Goal: Task Accomplishment & Management: Manage account settings

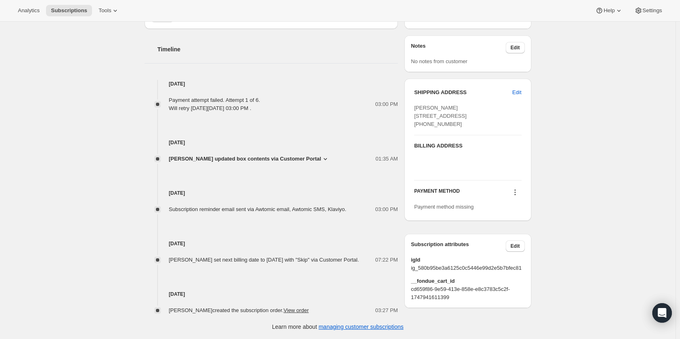
scroll to position [360, 0]
click at [517, 196] on icon at bounding box center [515, 192] width 8 height 8
click at [517, 221] on span "Select payment method" at bounding box center [517, 224] width 56 height 6
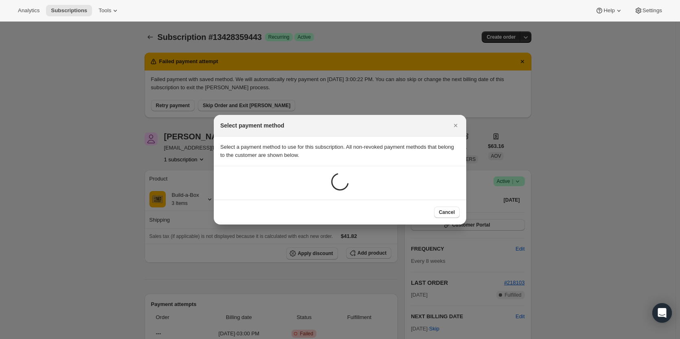
scroll to position [0, 0]
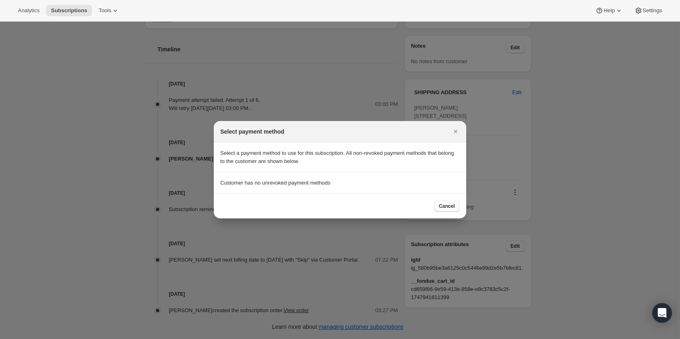
click at [448, 208] on span "Cancel" at bounding box center [447, 206] width 16 height 7
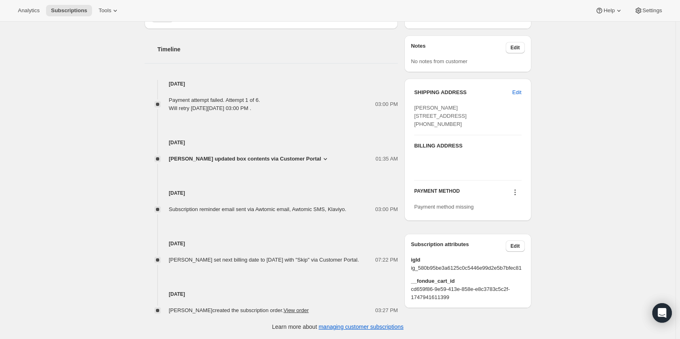
scroll to position [360, 0]
click at [517, 196] on icon at bounding box center [515, 192] width 8 height 8
click at [507, 234] on span "Add credit card" at bounding box center [506, 237] width 35 height 6
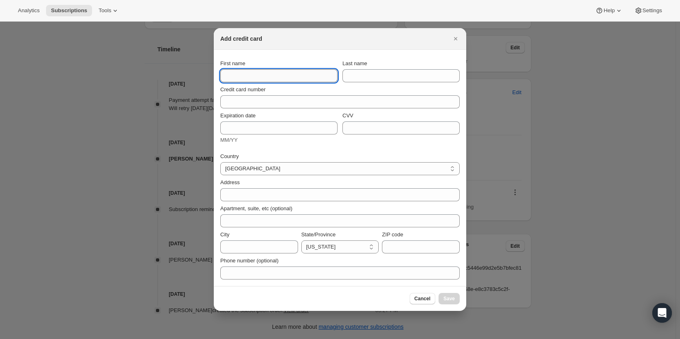
click at [250, 77] on input "First name" at bounding box center [278, 75] width 117 height 13
type input "Kate"
click at [380, 79] on input "Last name" at bounding box center [400, 75] width 117 height 13
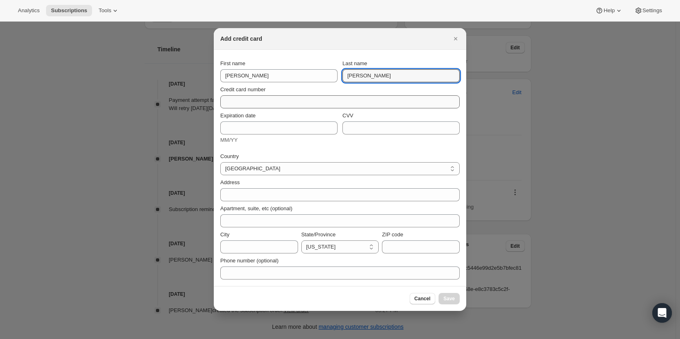
type input "Ryan"
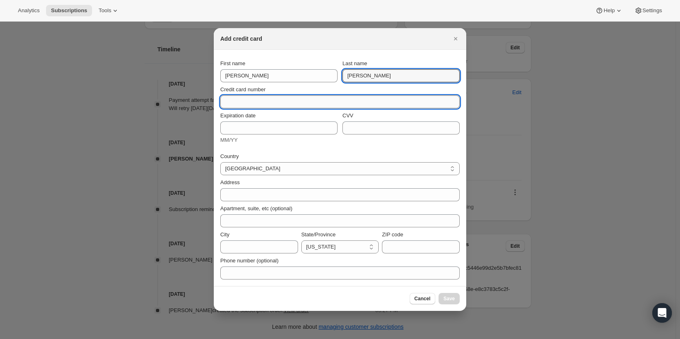
click at [317, 106] on input "Credit card number" at bounding box center [336, 101] width 233 height 13
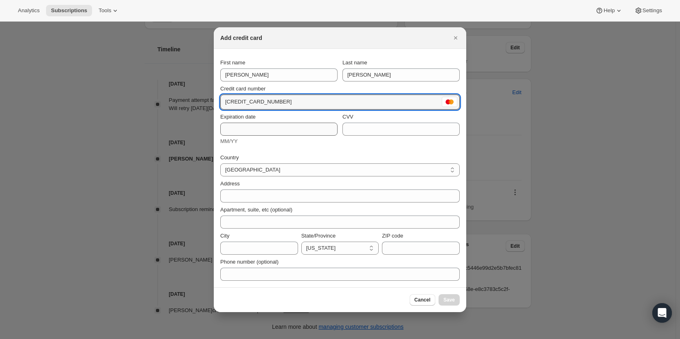
type input "5424 3242 2528 7292"
click at [297, 130] on input "Expiration date" at bounding box center [278, 128] width 117 height 13
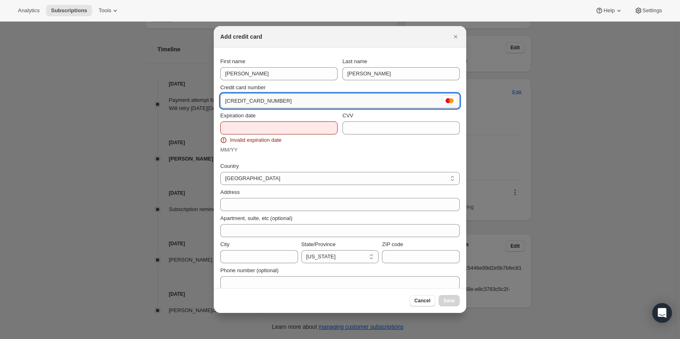
click at [287, 101] on input "5424 3242 2528 7292" at bounding box center [330, 100] width 220 height 13
click at [251, 127] on input "Expiration date" at bounding box center [278, 127] width 117 height 13
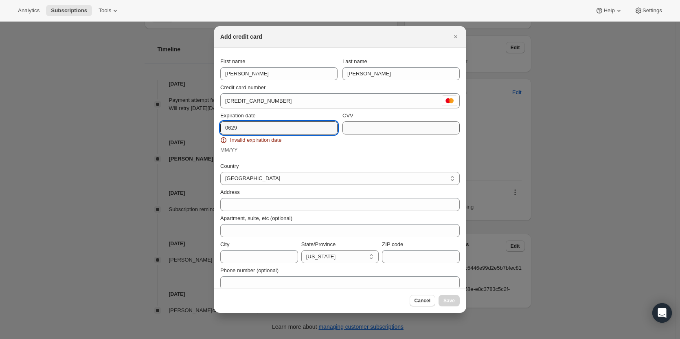
type input "0629"
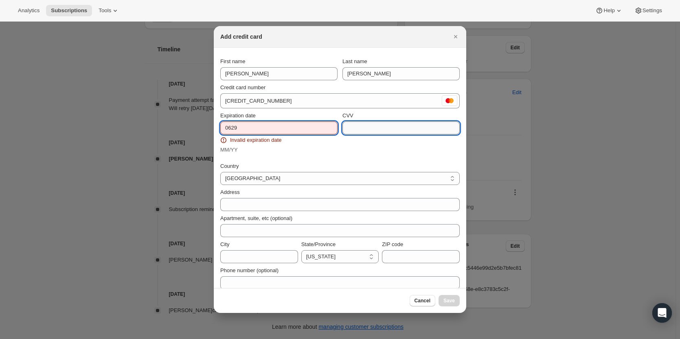
click at [379, 127] on input "CVV" at bounding box center [400, 127] width 117 height 13
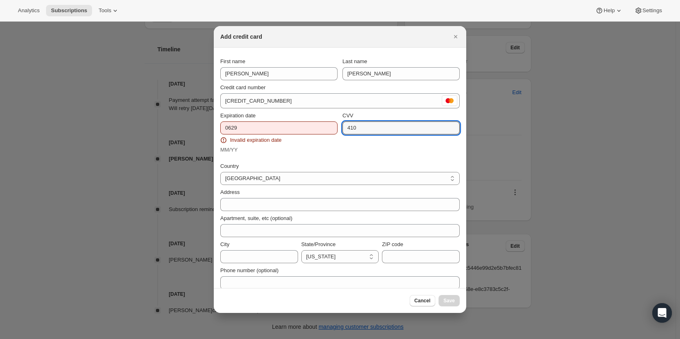
type input "410"
click at [230, 129] on input "0629" at bounding box center [278, 127] width 117 height 13
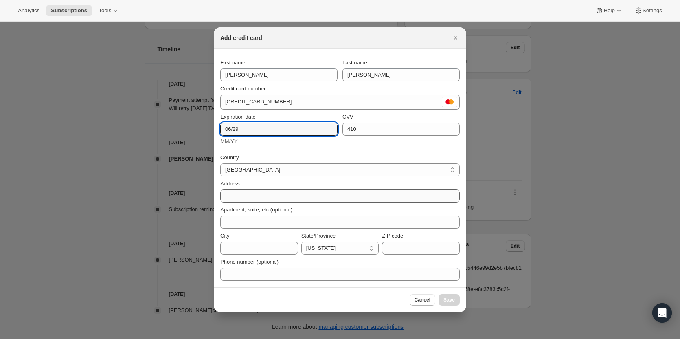
type input "06/29"
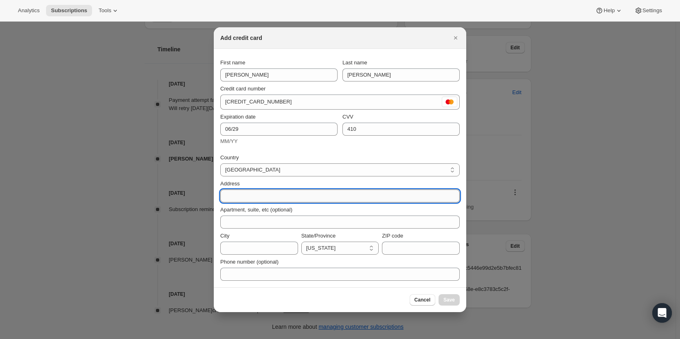
click at [253, 196] on input "Address" at bounding box center [339, 195] width 239 height 13
type input "1351 Evergreen Place"
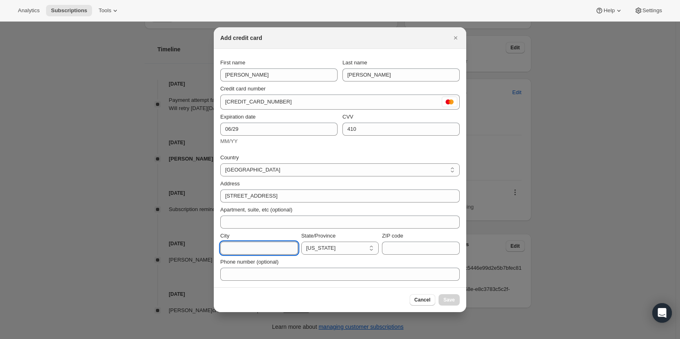
click at [255, 246] on input "City" at bounding box center [259, 247] width 78 height 13
type input "Clearwater"
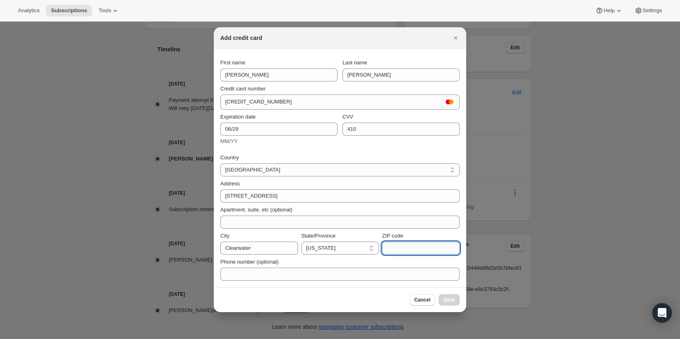
click at [426, 245] on input "ZIP code" at bounding box center [421, 247] width 78 height 13
type input "33756"
click at [319, 243] on select "Alabama Arizona Arkansas Colorado Connecticut Delaware District of Columbia Flo…" at bounding box center [340, 247] width 78 height 13
select select "FL"
click at [301, 241] on select "Alabama Arizona Arkansas Colorado Connecticut Delaware District of Columbia Flo…" at bounding box center [340, 247] width 78 height 13
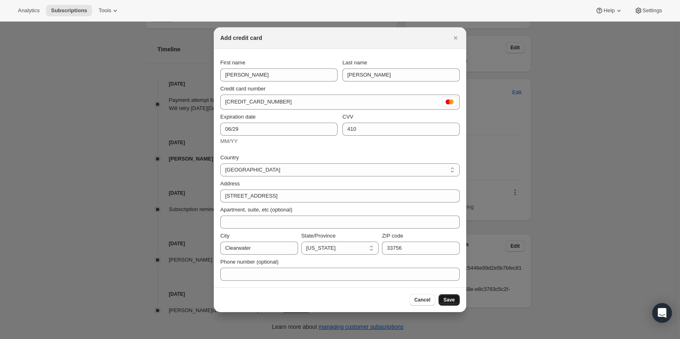
click at [451, 299] on span "Save" at bounding box center [448, 299] width 11 height 7
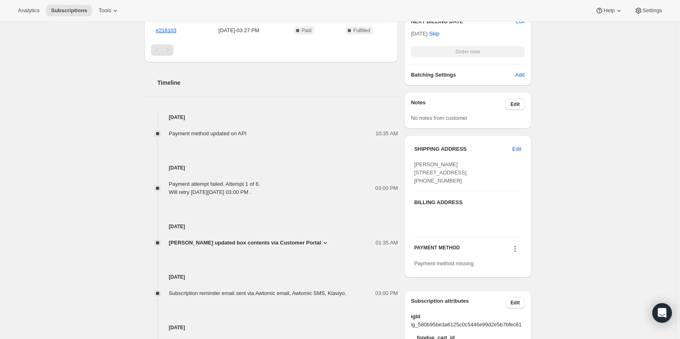
scroll to position [320, 0]
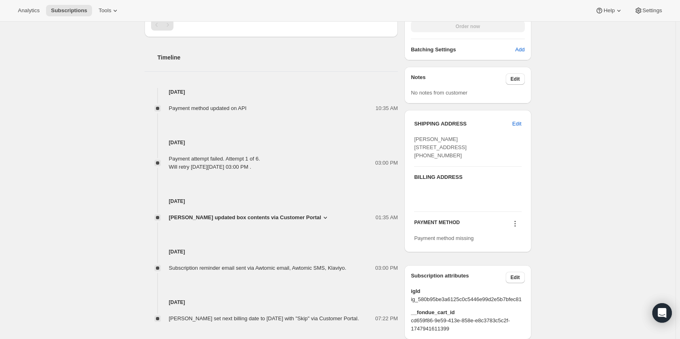
click at [510, 228] on button at bounding box center [514, 223] width 13 height 9
click at [510, 268] on span "Add credit card" at bounding box center [506, 269] width 35 height 6
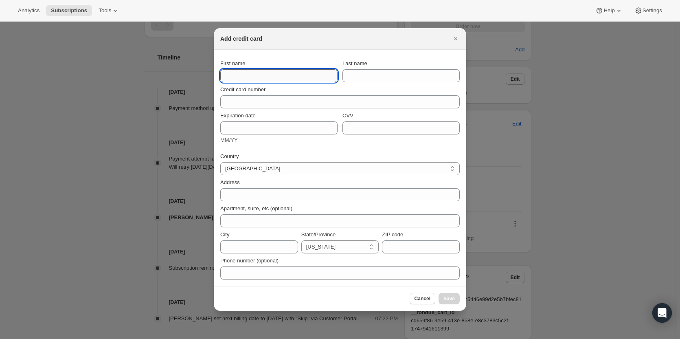
click at [264, 79] on input "First name" at bounding box center [278, 75] width 117 height 13
type input "Kate"
click at [365, 79] on input "Last name" at bounding box center [400, 75] width 117 height 13
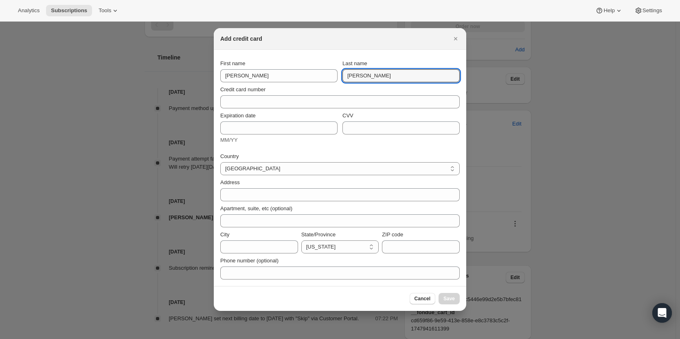
type input "Ryan"
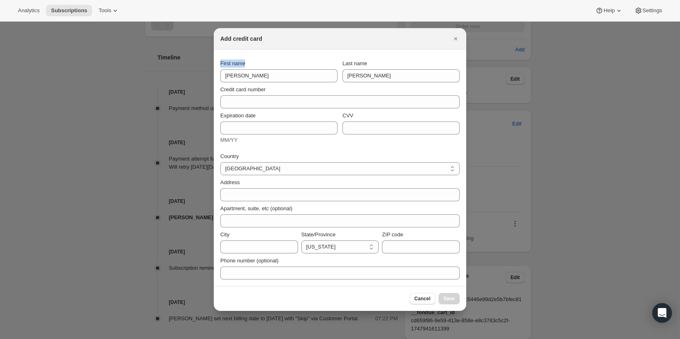
drag, startPoint x: 374, startPoint y: 38, endPoint x: 302, endPoint y: 65, distance: 76.9
click at [302, 65] on div "Add credit card First name Kate Last name Ryan Credit card number Expiration da…" at bounding box center [340, 169] width 252 height 282
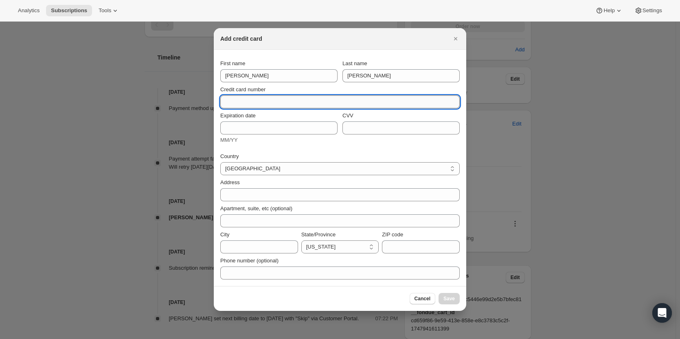
click at [280, 101] on input "Credit card number" at bounding box center [336, 101] width 233 height 13
click at [455, 38] on icon "Close" at bounding box center [455, 39] width 8 height 8
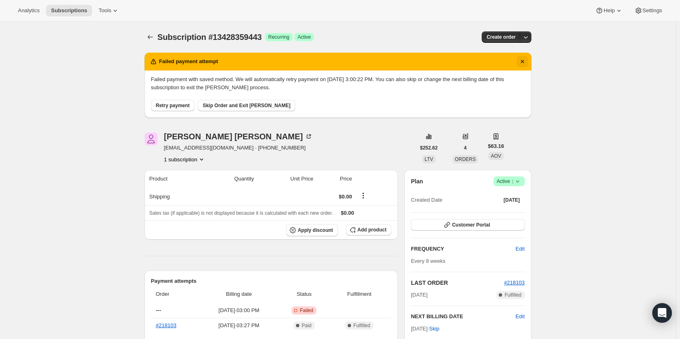
click at [522, 59] on icon "Dismiss notification" at bounding box center [522, 61] width 8 height 8
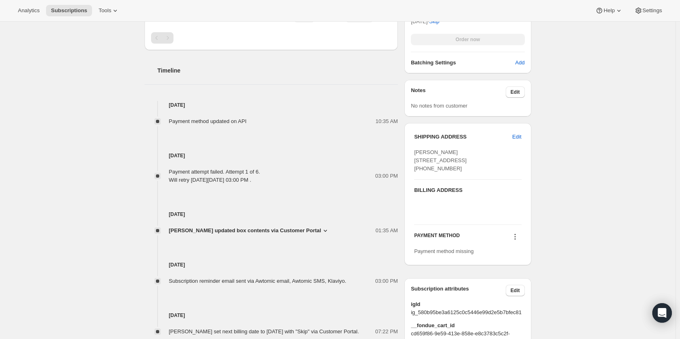
scroll to position [285, 0]
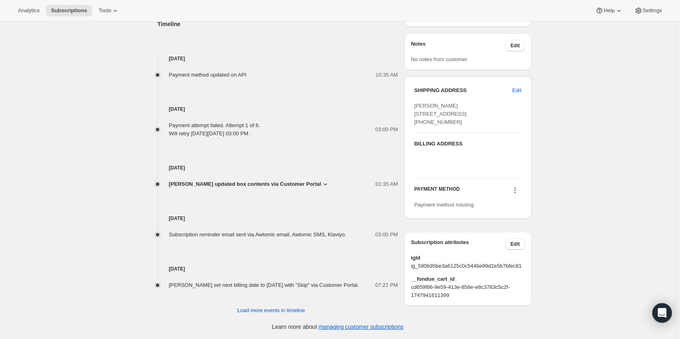
click at [515, 191] on icon at bounding box center [514, 190] width 1 height 1
click at [510, 219] on span "Select payment method" at bounding box center [517, 222] width 56 height 6
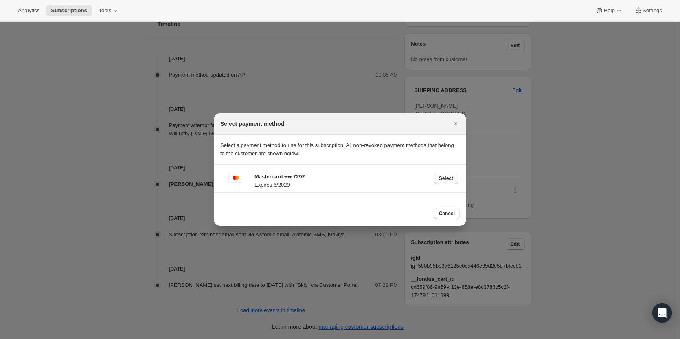
click at [443, 177] on span "Select" at bounding box center [446, 178] width 14 height 7
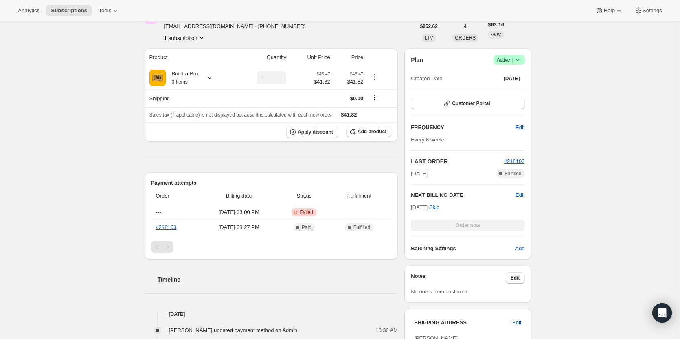
scroll to position [81, 0]
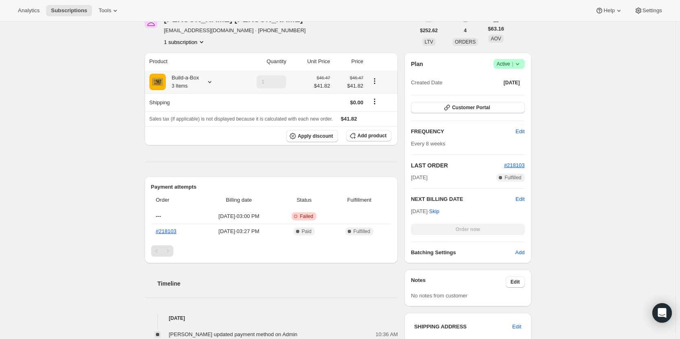
click at [196, 74] on div "Build-a-Box 3 Items" at bounding box center [182, 82] width 33 height 16
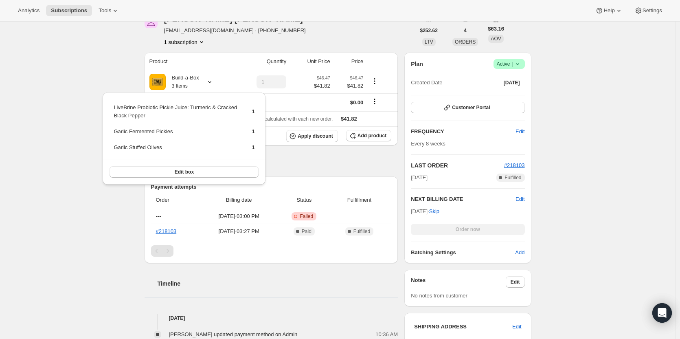
click at [591, 115] on div "Subscription #13428359443. This page is ready Subscription #13428359443 Success…" at bounding box center [337, 279] width 675 height 679
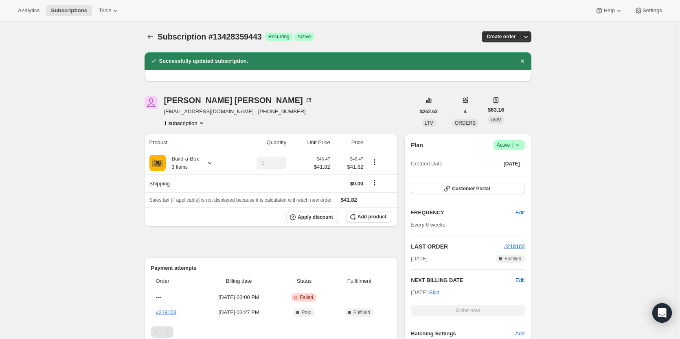
scroll to position [0, 0]
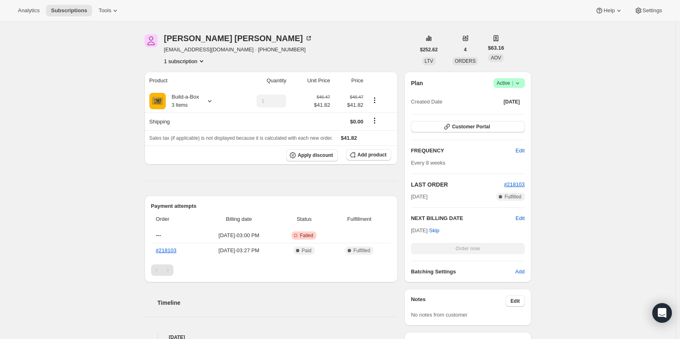
scroll to position [81, 0]
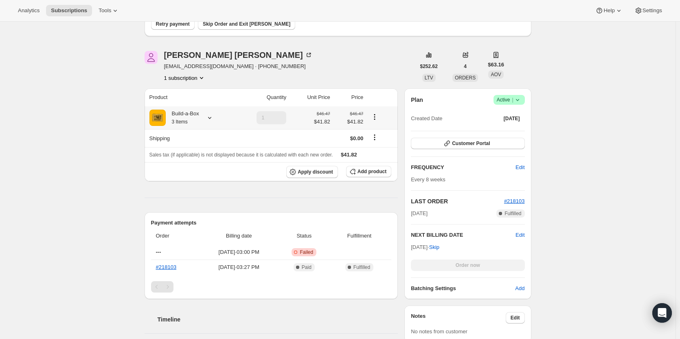
click at [211, 117] on icon at bounding box center [209, 118] width 8 height 8
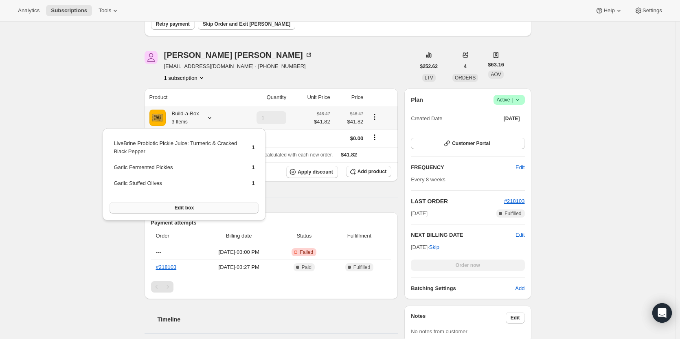
click at [184, 206] on span "Edit box" at bounding box center [184, 207] width 19 height 7
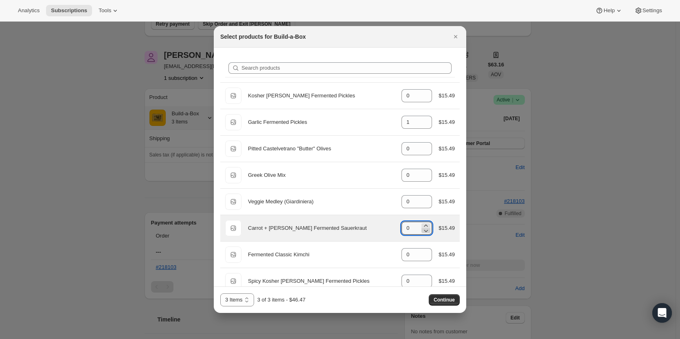
click at [422, 226] on icon ":r3r:" at bounding box center [426, 230] width 8 height 8
click at [422, 224] on icon ":r3r:" at bounding box center [426, 225] width 8 height 8
type input "1"
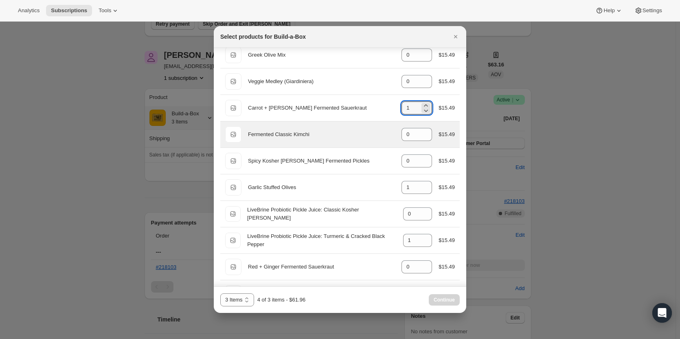
scroll to position [122, 0]
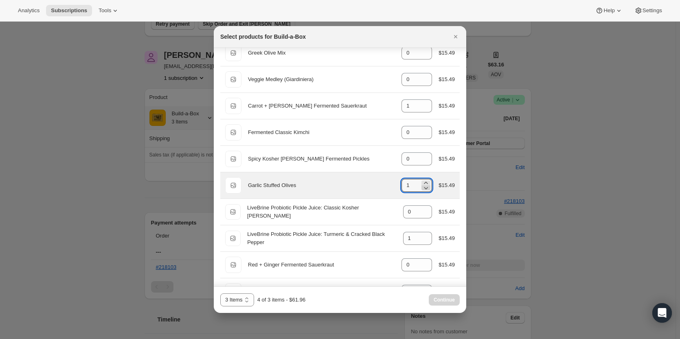
click at [426, 189] on icon ":r3r:" at bounding box center [426, 188] width 8 height 8
type input "0"
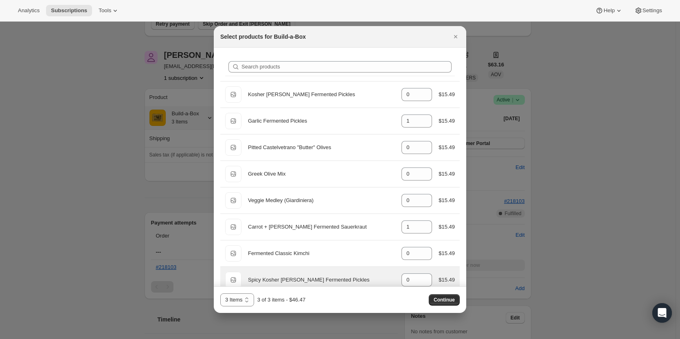
scroll to position [0, 0]
click at [447, 300] on span "Continue" at bounding box center [443, 299] width 21 height 7
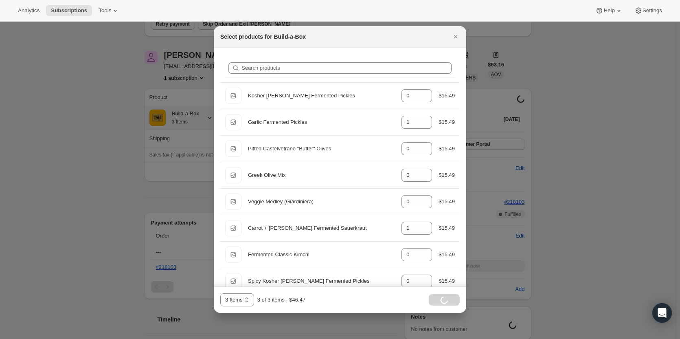
scroll to position [29, 0]
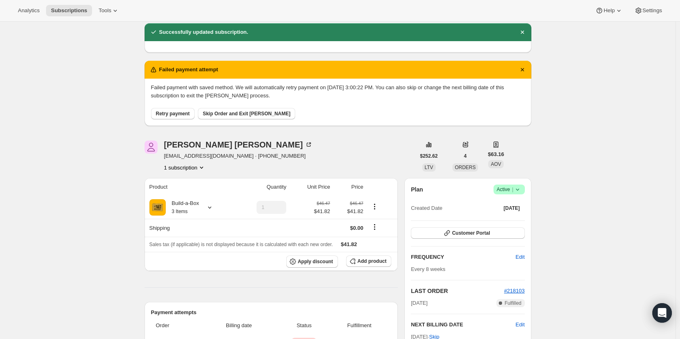
click at [167, 116] on span "Retry payment" at bounding box center [173, 113] width 34 height 7
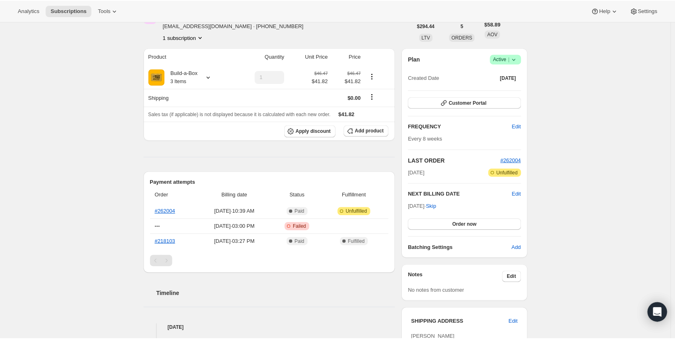
scroll to position [44, 0]
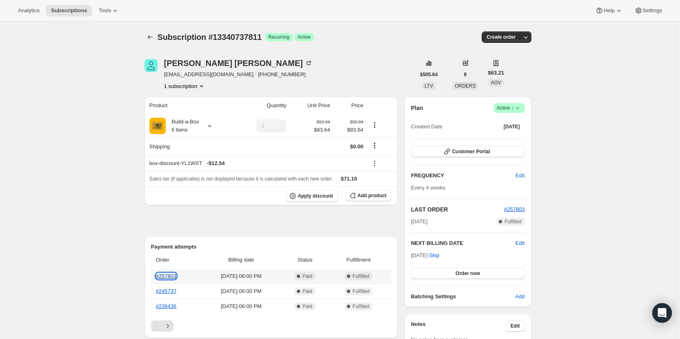
click at [172, 275] on link "#257803" at bounding box center [166, 276] width 21 height 6
